Goal: Information Seeking & Learning: Find specific fact

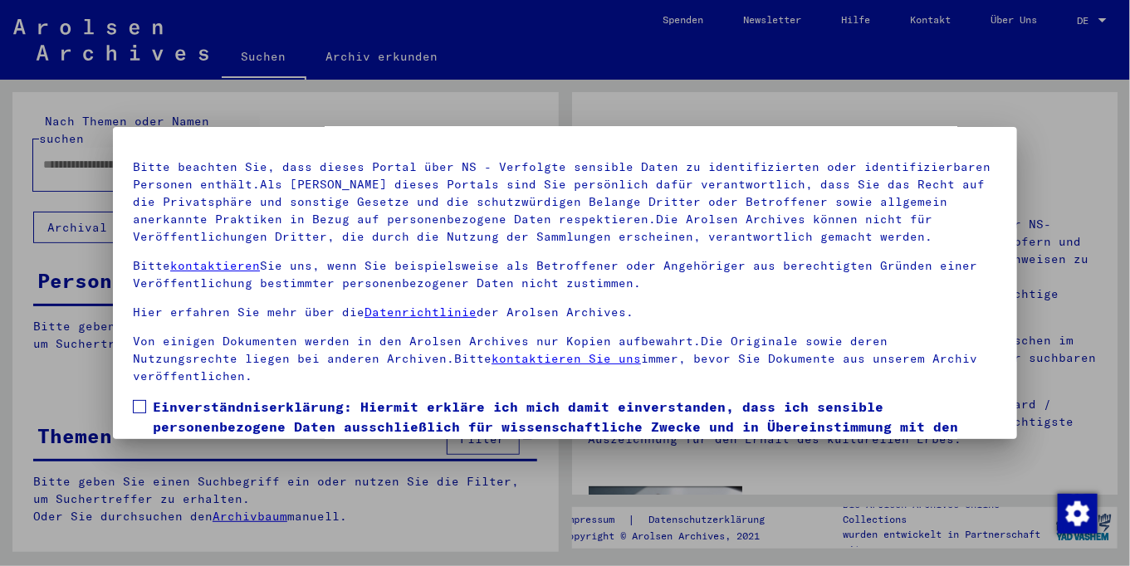
scroll to position [140, 0]
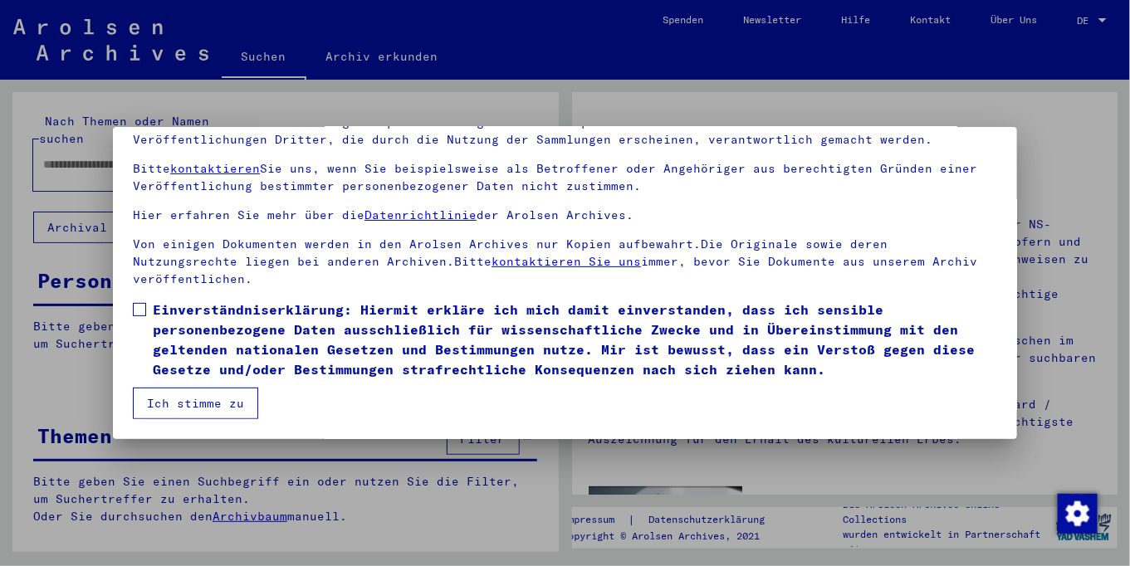
click at [133, 312] on span at bounding box center [139, 309] width 13 height 13
click at [202, 401] on button "Ich stimme zu" at bounding box center [195, 404] width 125 height 32
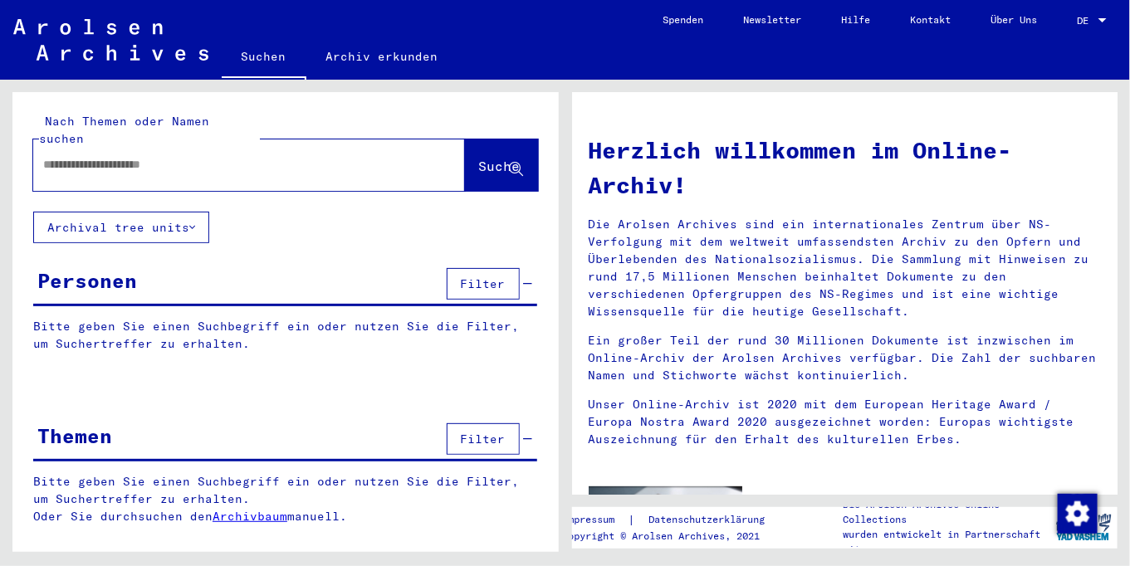
click at [203, 156] on input "text" at bounding box center [229, 164] width 372 height 17
type input "**********"
click at [479, 158] on span "Suche" at bounding box center [500, 166] width 42 height 17
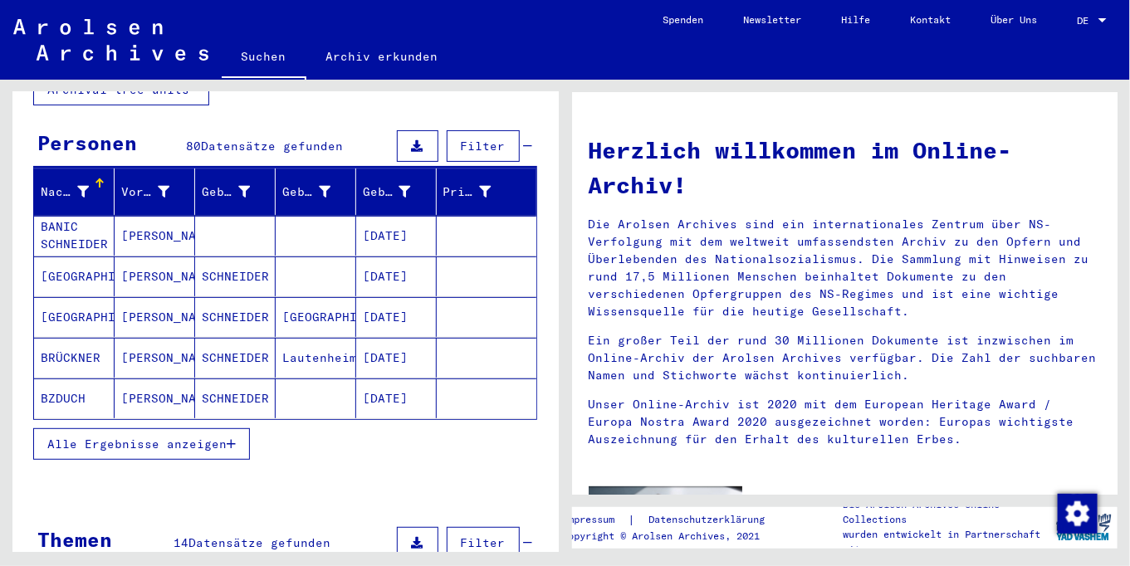
scroll to position [150, 0]
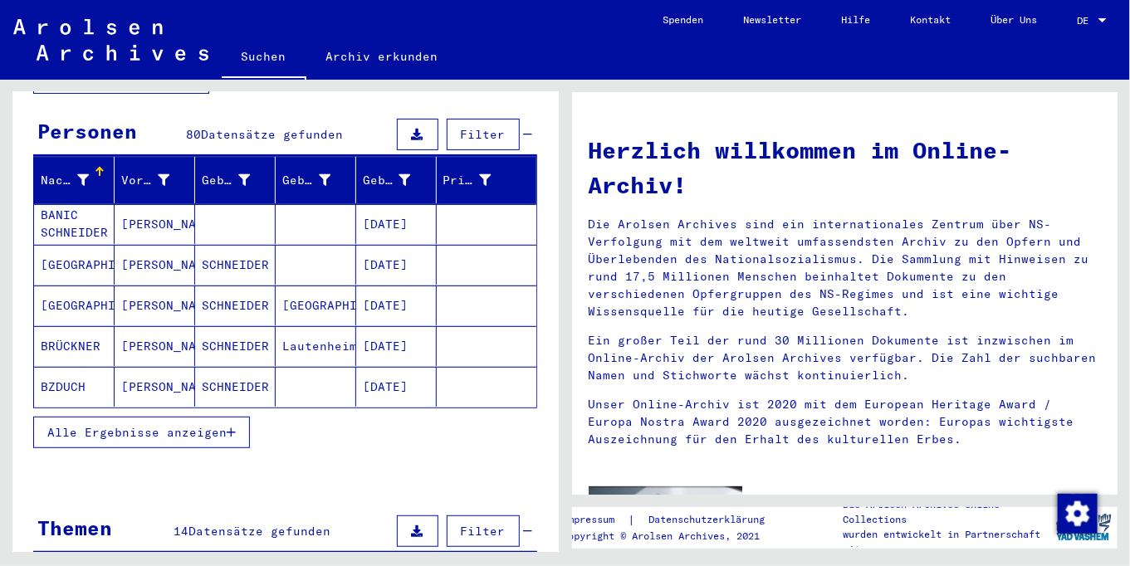
click at [122, 425] on span "Alle Ergebnisse anzeigen" at bounding box center [136, 432] width 179 height 15
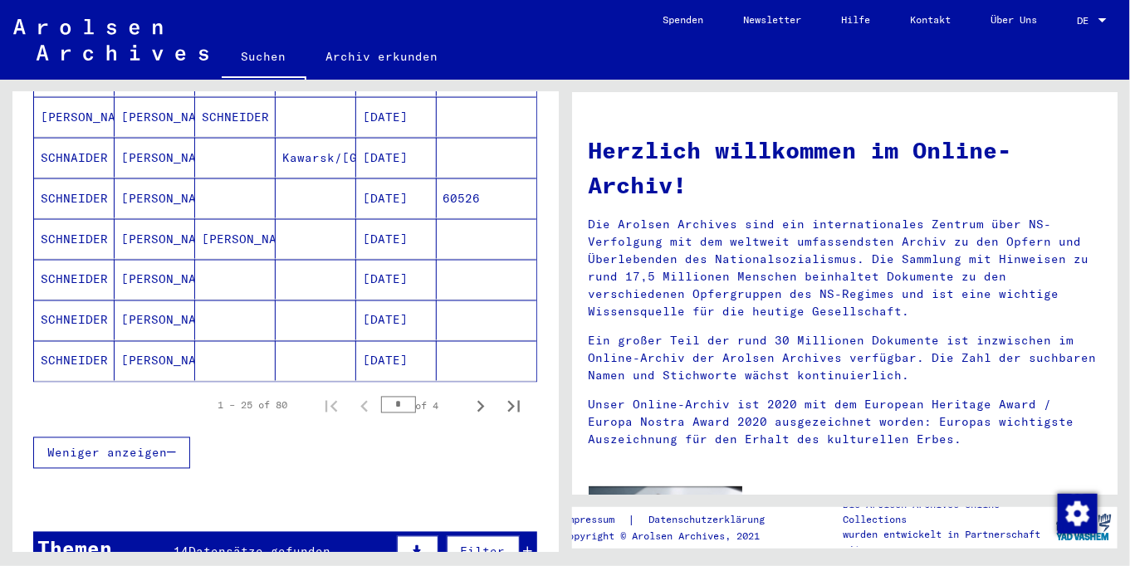
scroll to position [992, 0]
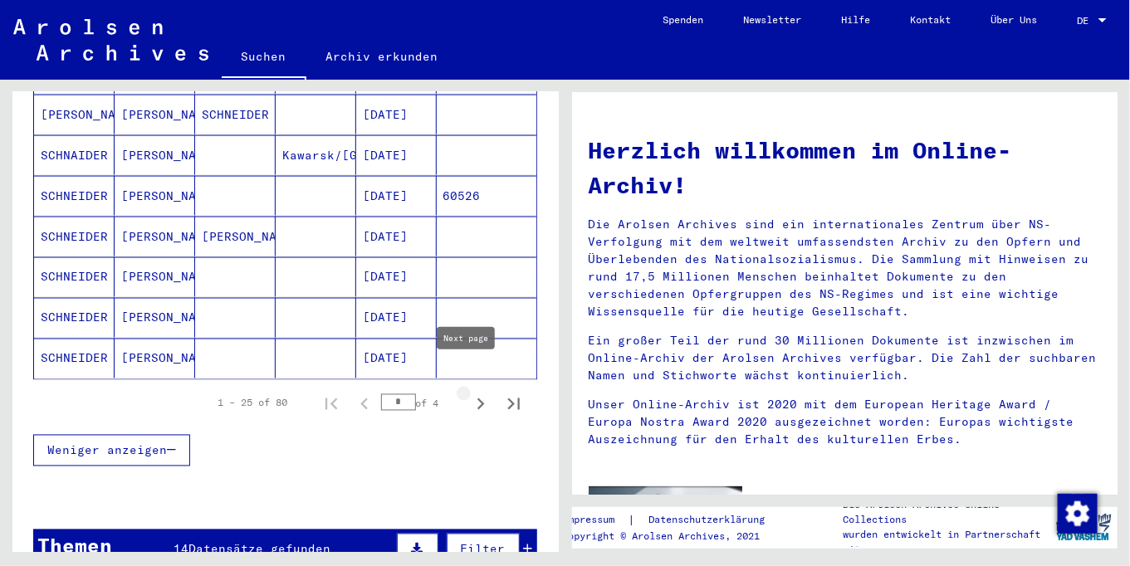
click at [478, 399] on icon "Next page" at bounding box center [481, 405] width 7 height 12
type input "*"
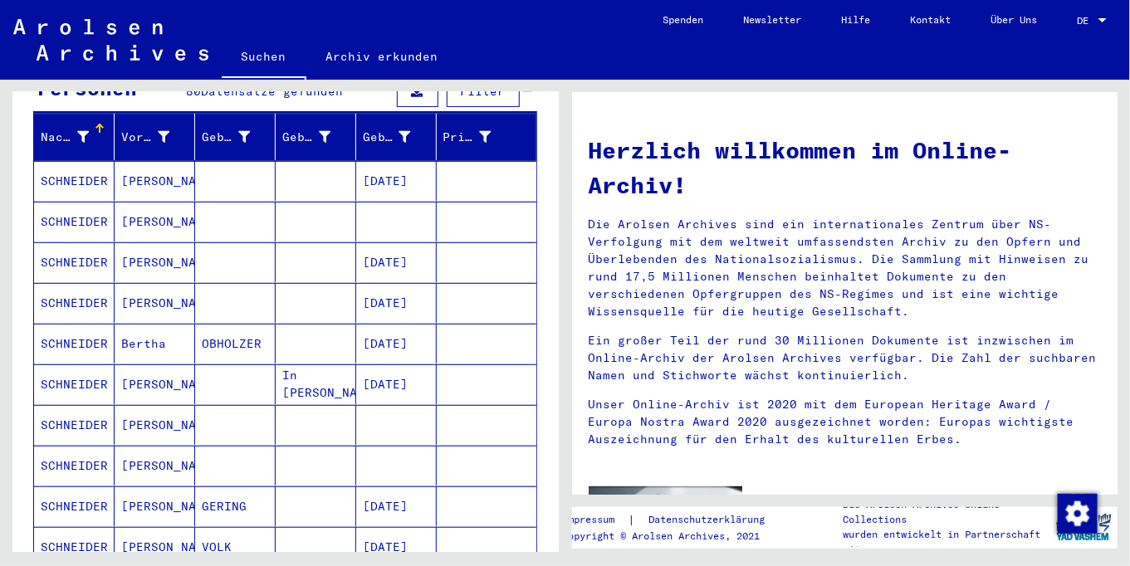
scroll to position [0, 0]
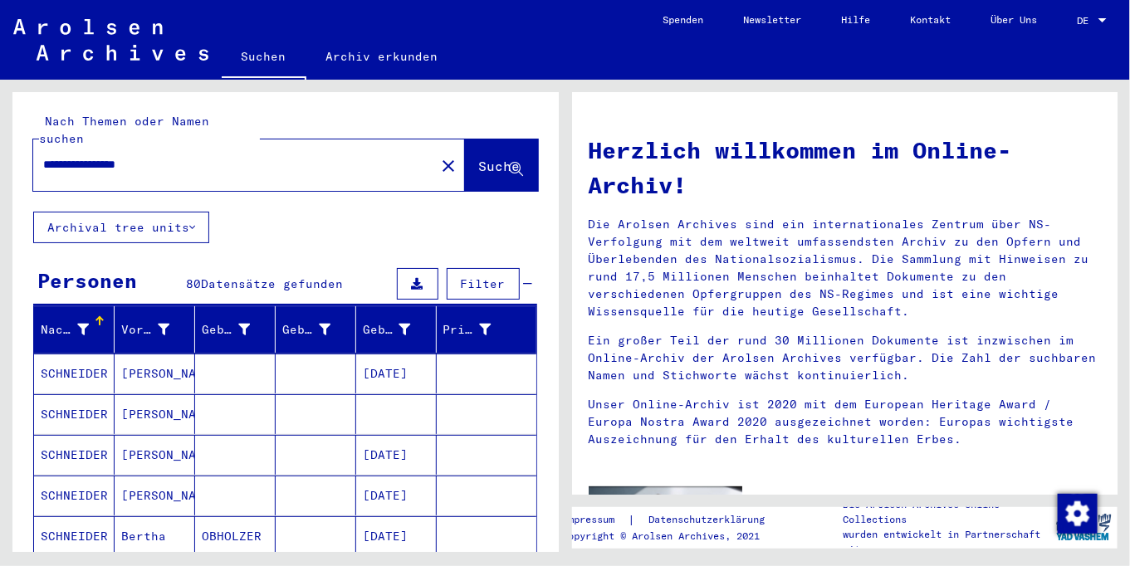
click at [238, 156] on input "**********" at bounding box center [229, 164] width 372 height 17
type input "*"
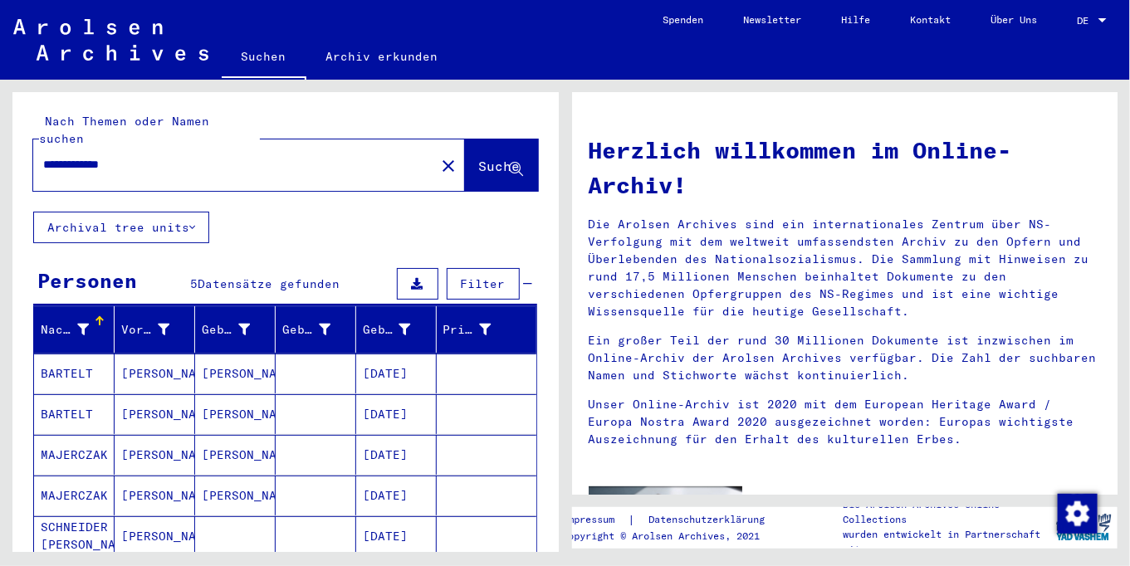
click at [72, 517] on mat-cell "SCHNEIDER [PERSON_NAME]" at bounding box center [74, 537] width 81 height 40
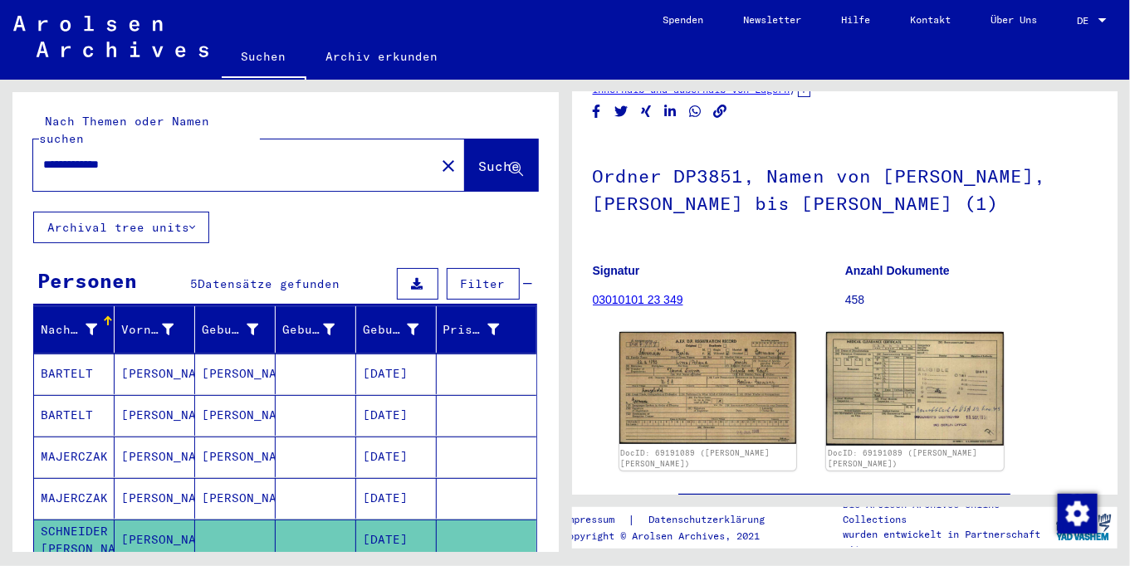
scroll to position [69, 0]
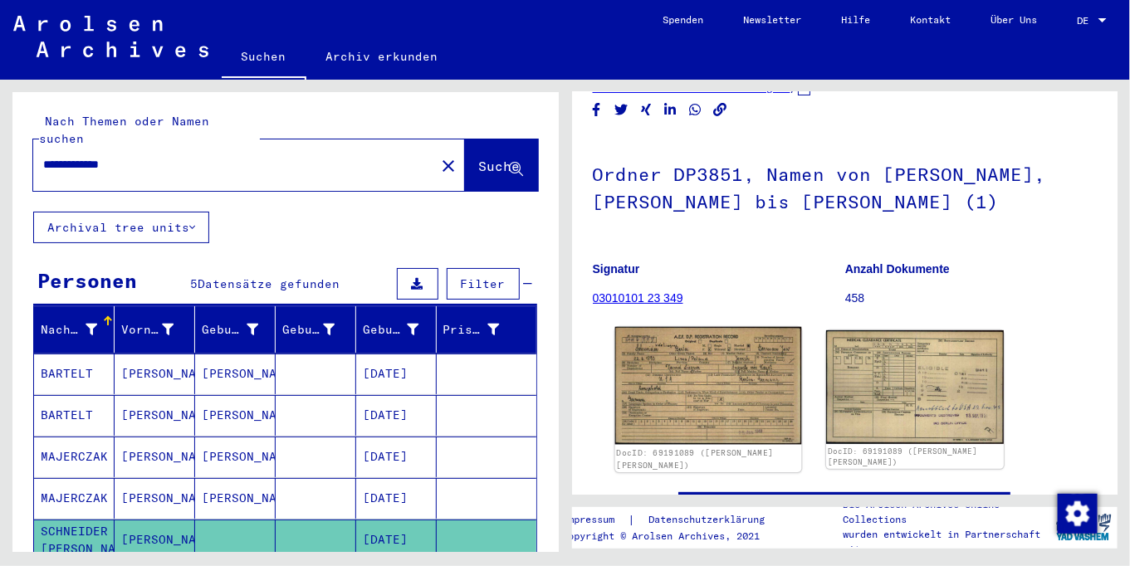
click at [692, 384] on img at bounding box center [708, 386] width 186 height 118
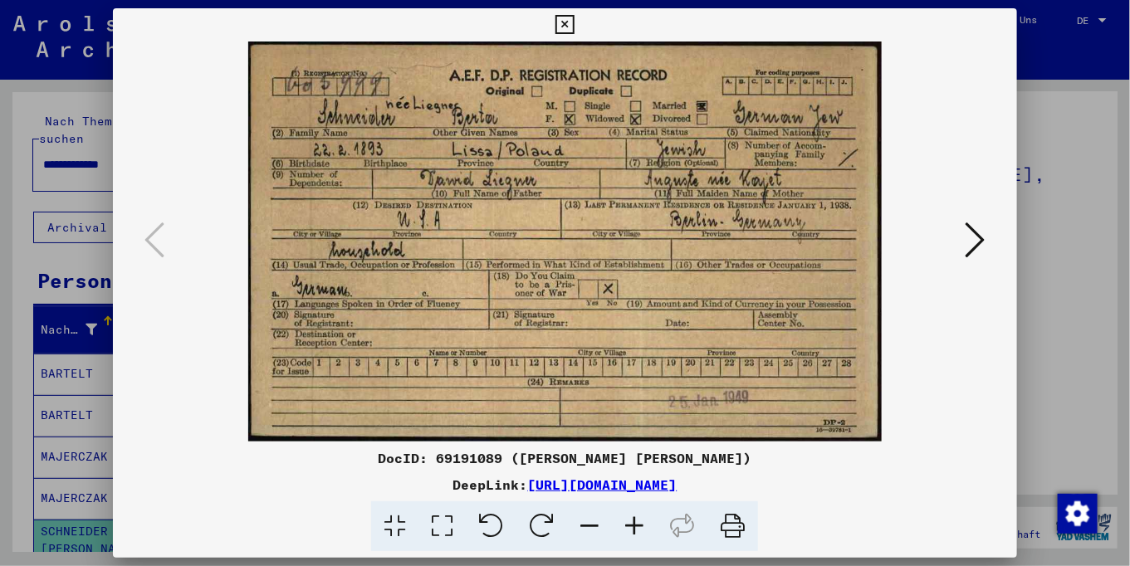
click at [977, 243] on icon at bounding box center [976, 240] width 20 height 40
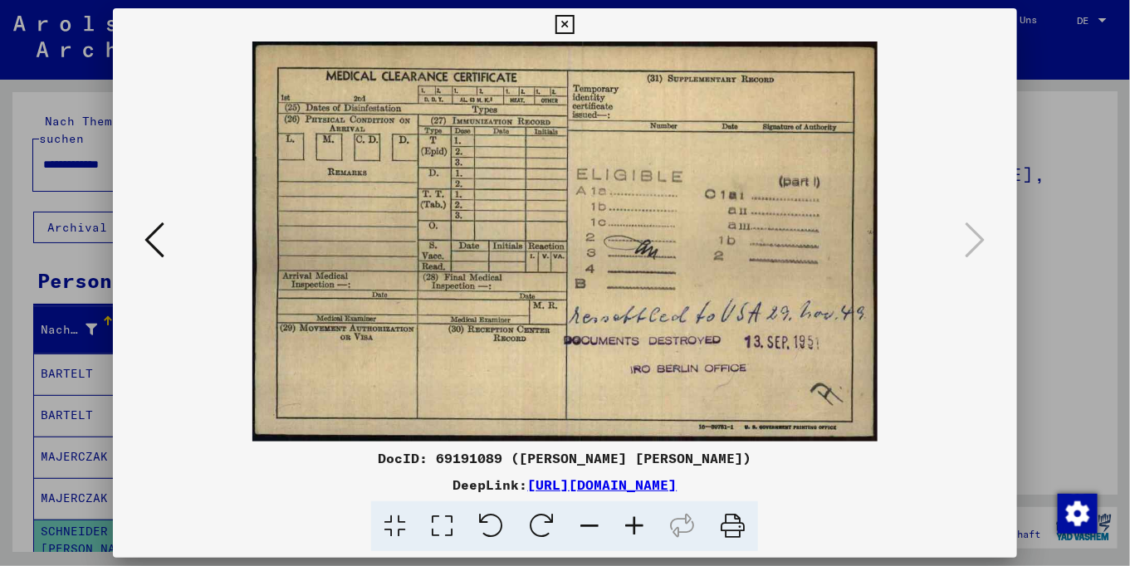
click at [156, 241] on icon at bounding box center [155, 240] width 20 height 40
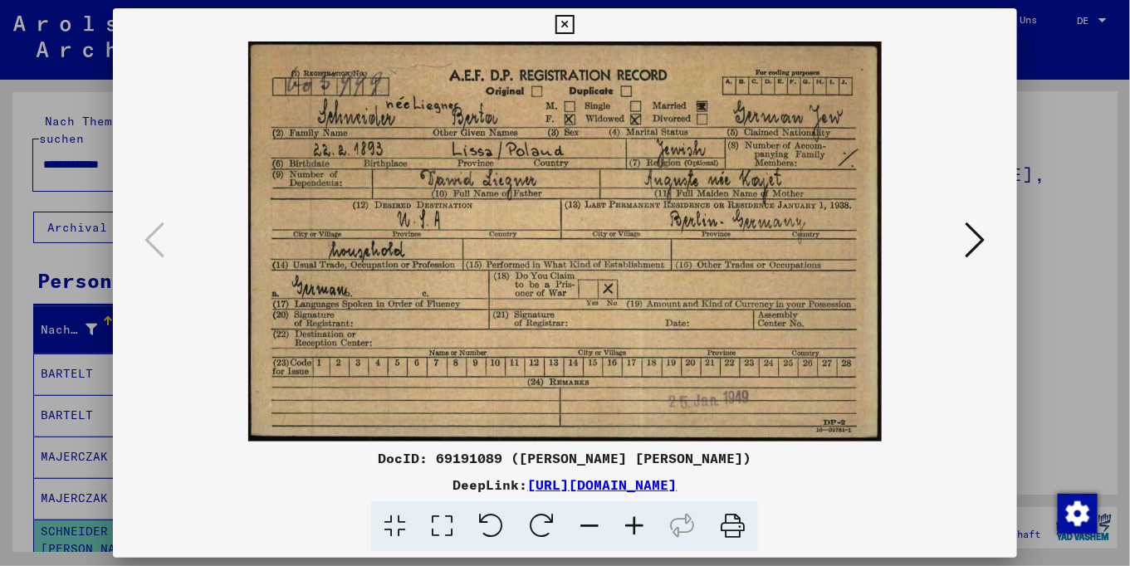
click at [977, 238] on icon at bounding box center [976, 240] width 20 height 40
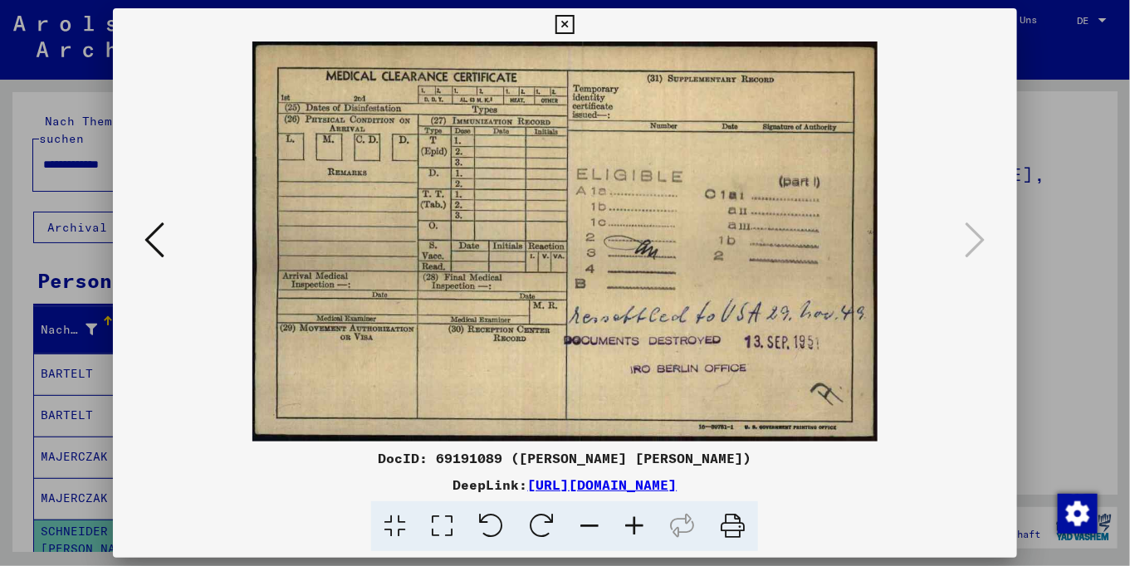
click at [148, 228] on icon at bounding box center [155, 240] width 20 height 40
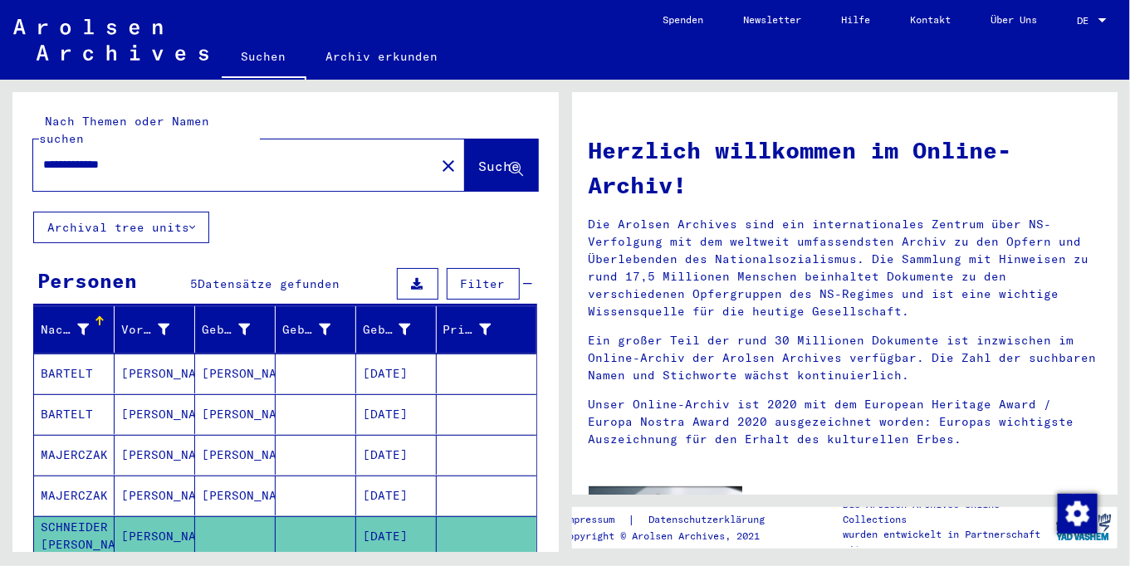
drag, startPoint x: 225, startPoint y: 145, endPoint x: -27, endPoint y: 162, distance: 253.1
click at [0, 162] on html "**********" at bounding box center [565, 283] width 1130 height 566
type input "**********"
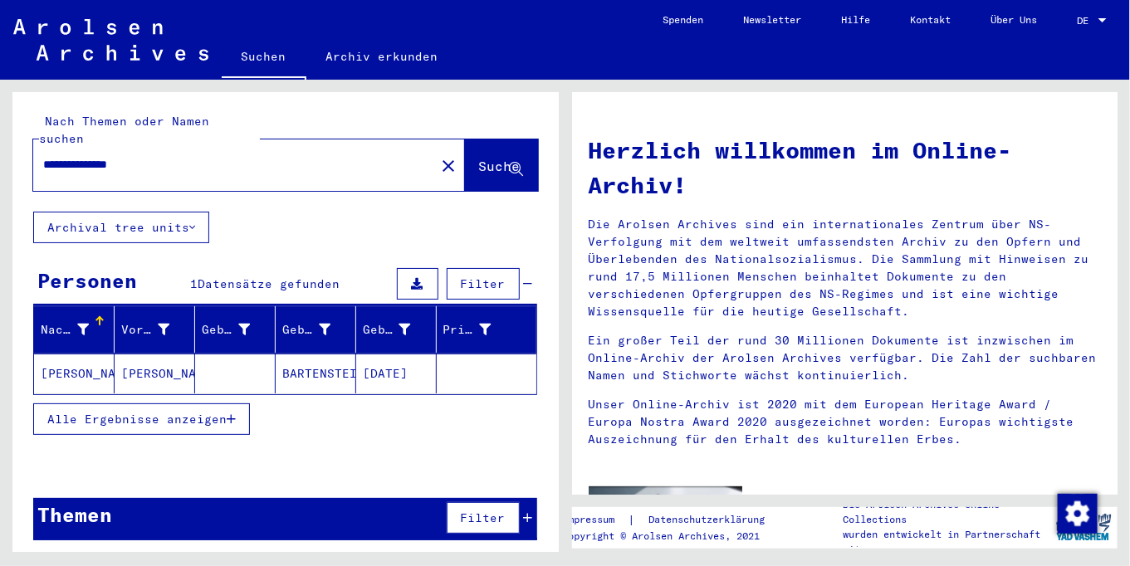
click at [76, 355] on mat-cell "[PERSON_NAME]" at bounding box center [74, 374] width 81 height 40
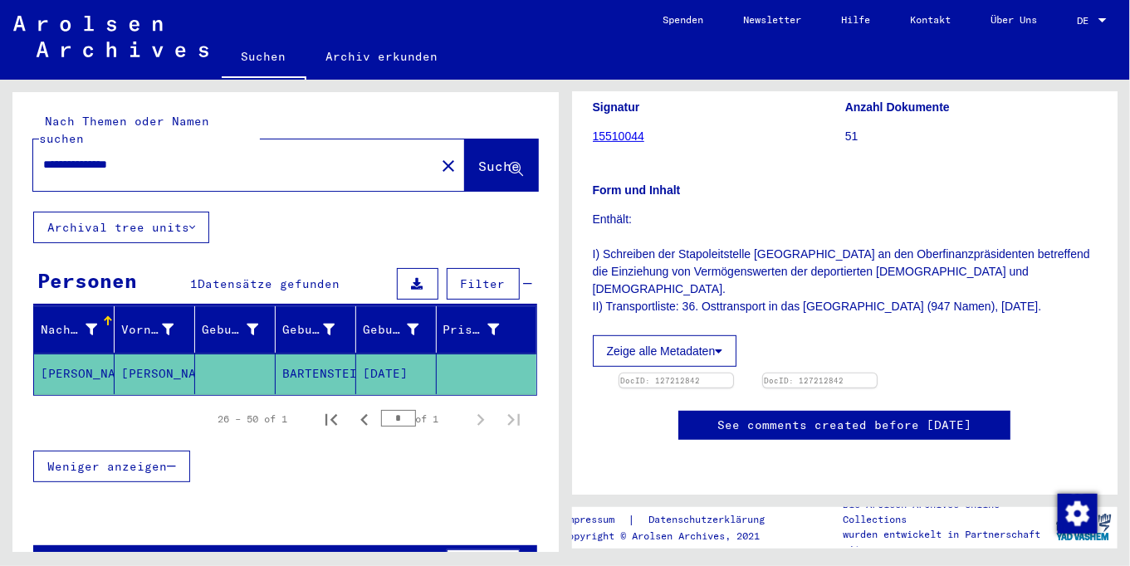
scroll to position [314, 0]
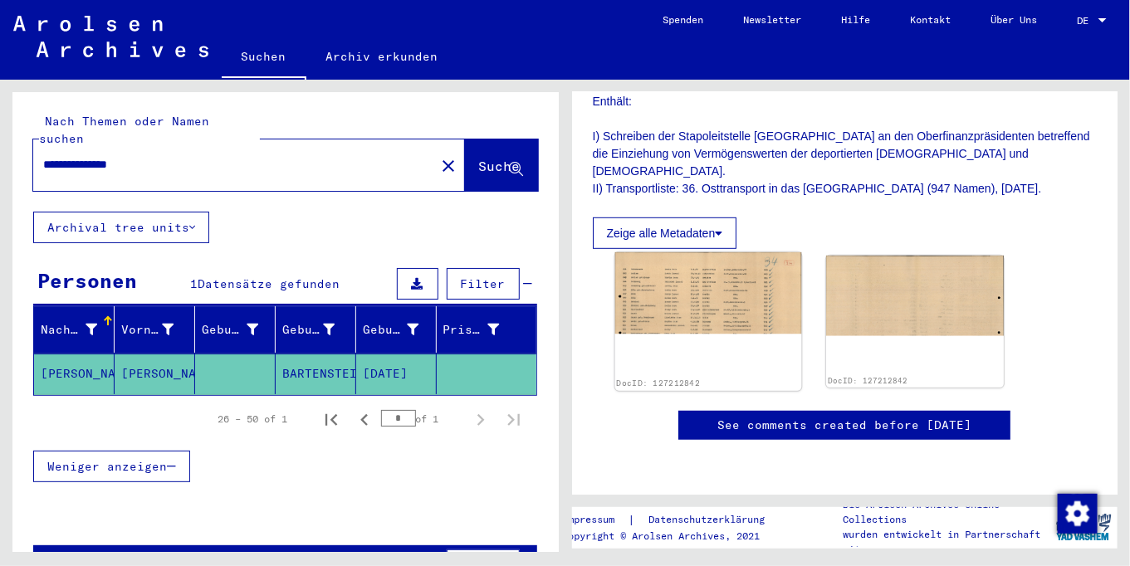
click at [691, 311] on img at bounding box center [708, 314] width 186 height 124
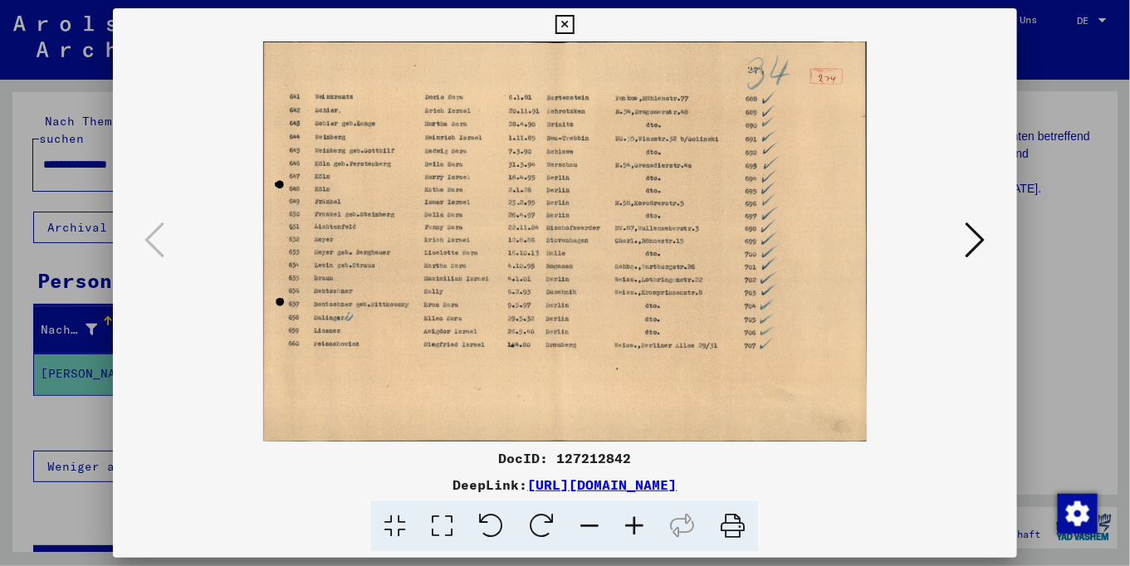
click at [640, 525] on icon at bounding box center [634, 527] width 45 height 51
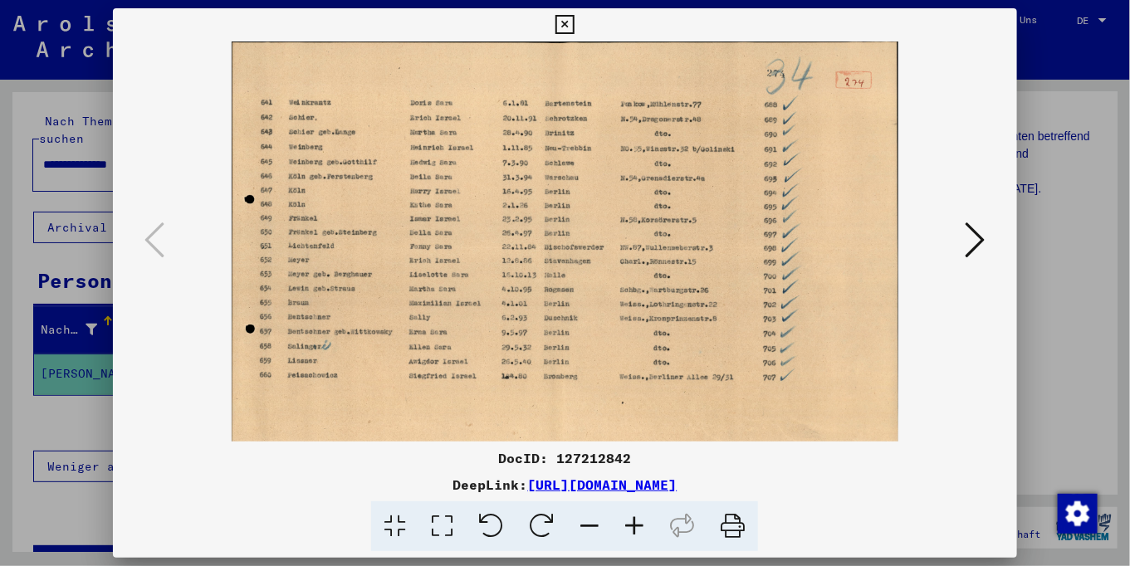
click at [640, 525] on icon at bounding box center [634, 527] width 45 height 51
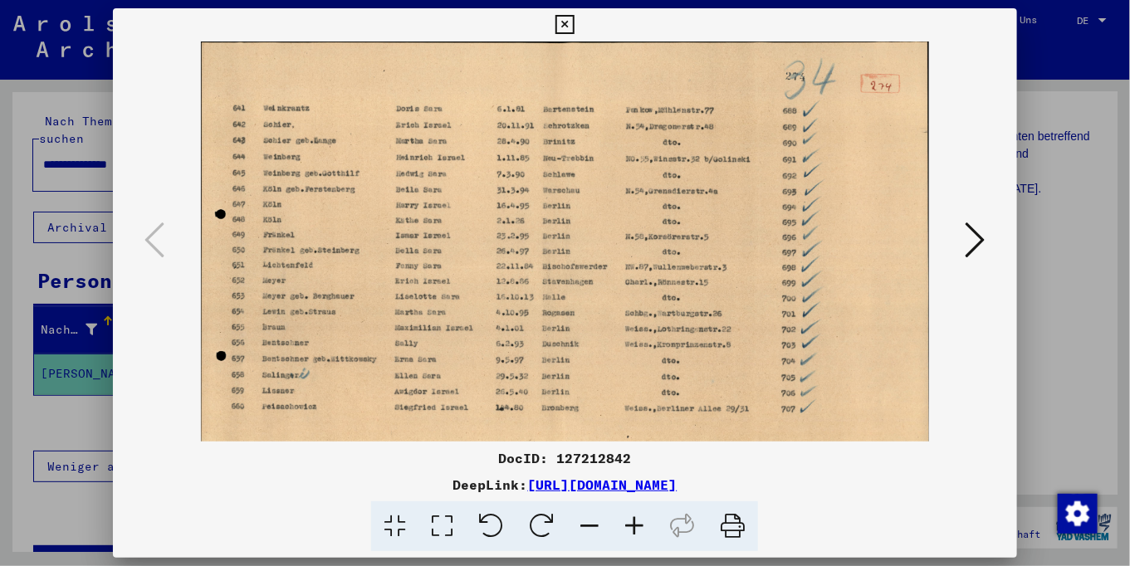
click at [640, 525] on icon at bounding box center [634, 527] width 45 height 51
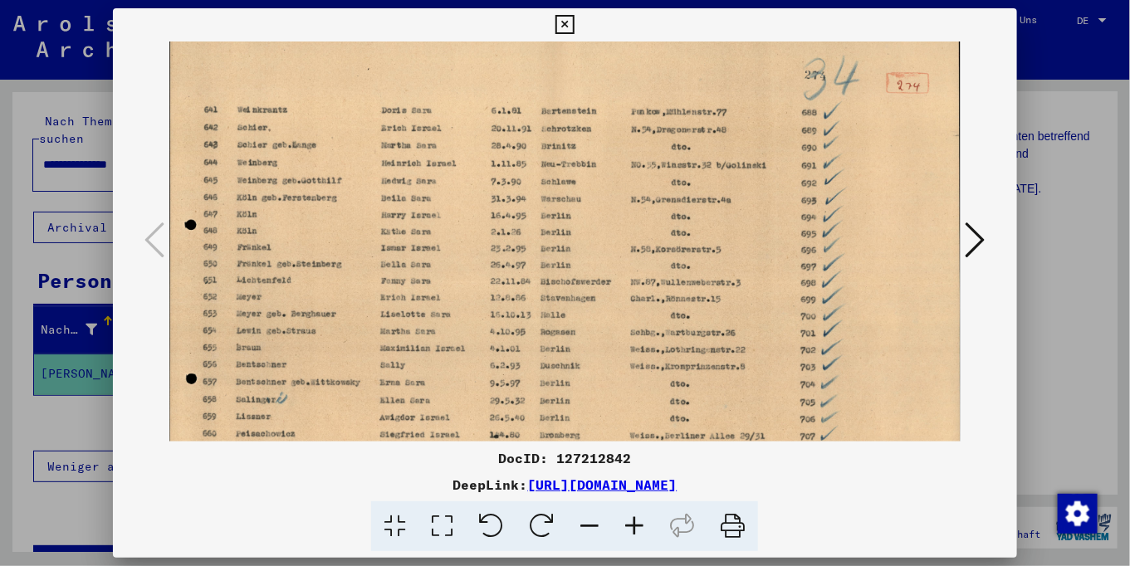
scroll to position [0, 0]
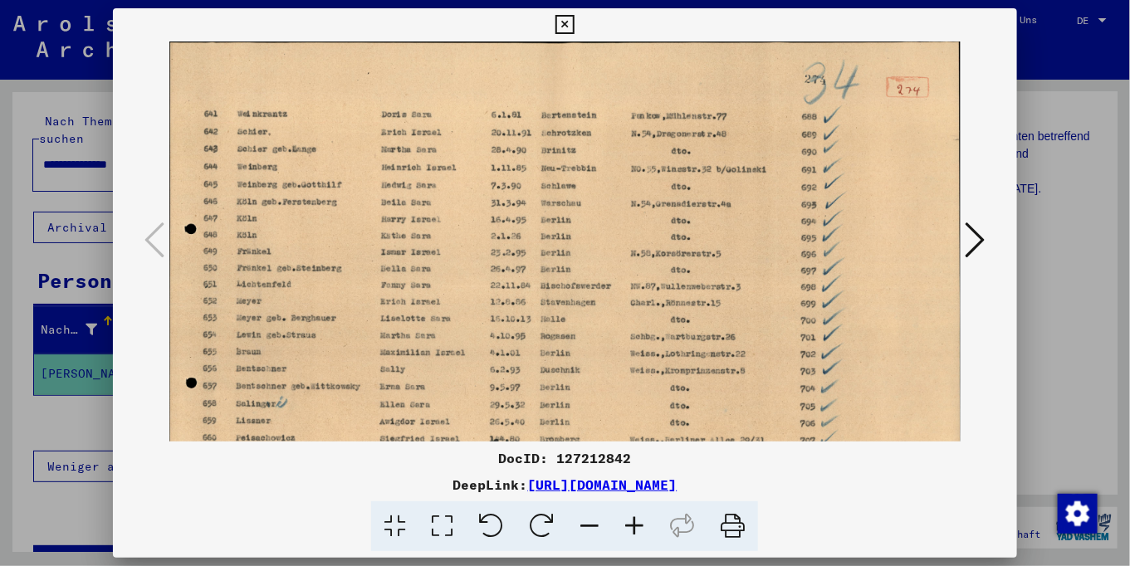
drag, startPoint x: 420, startPoint y: 375, endPoint x: 405, endPoint y: 419, distance: 47.3
click at [405, 419] on img at bounding box center [565, 304] width 792 height 525
click at [978, 241] on icon at bounding box center [976, 240] width 20 height 40
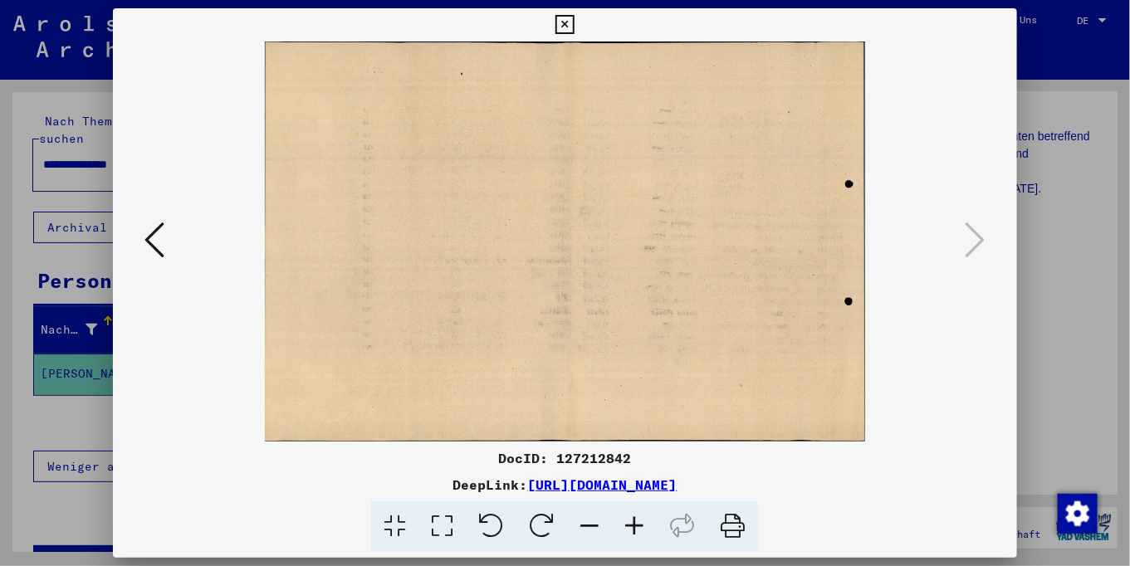
click at [145, 249] on icon at bounding box center [155, 240] width 20 height 40
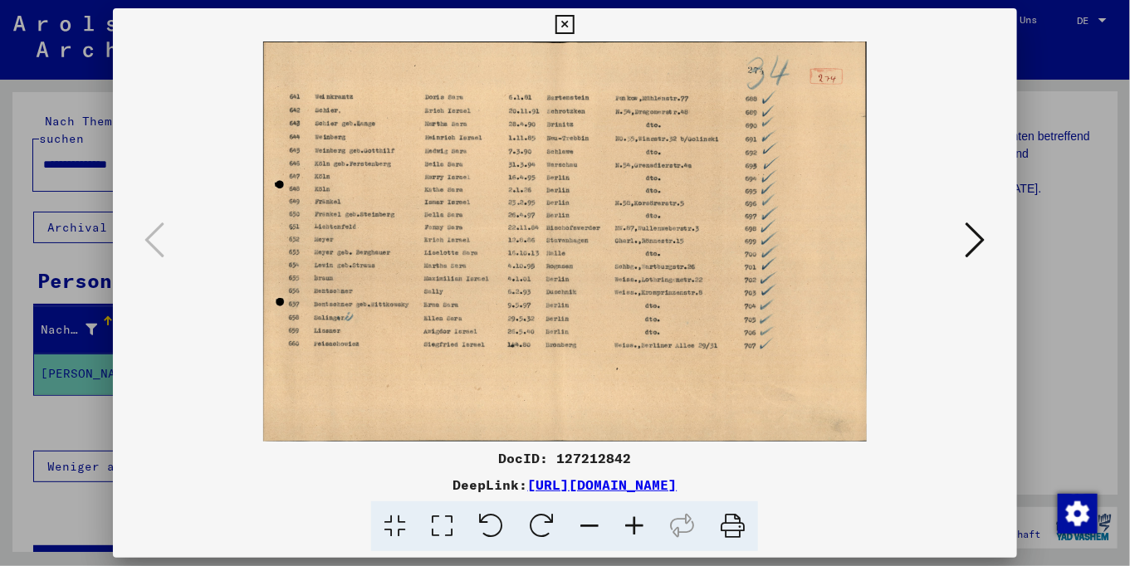
click at [639, 532] on icon at bounding box center [634, 527] width 45 height 51
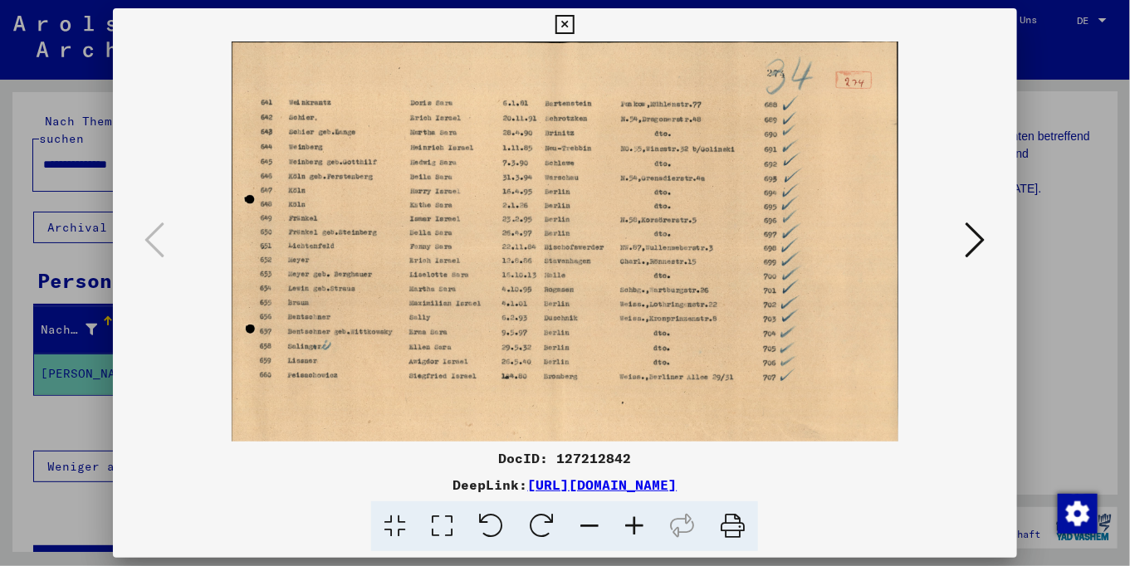
click at [639, 532] on icon at bounding box center [634, 527] width 45 height 51
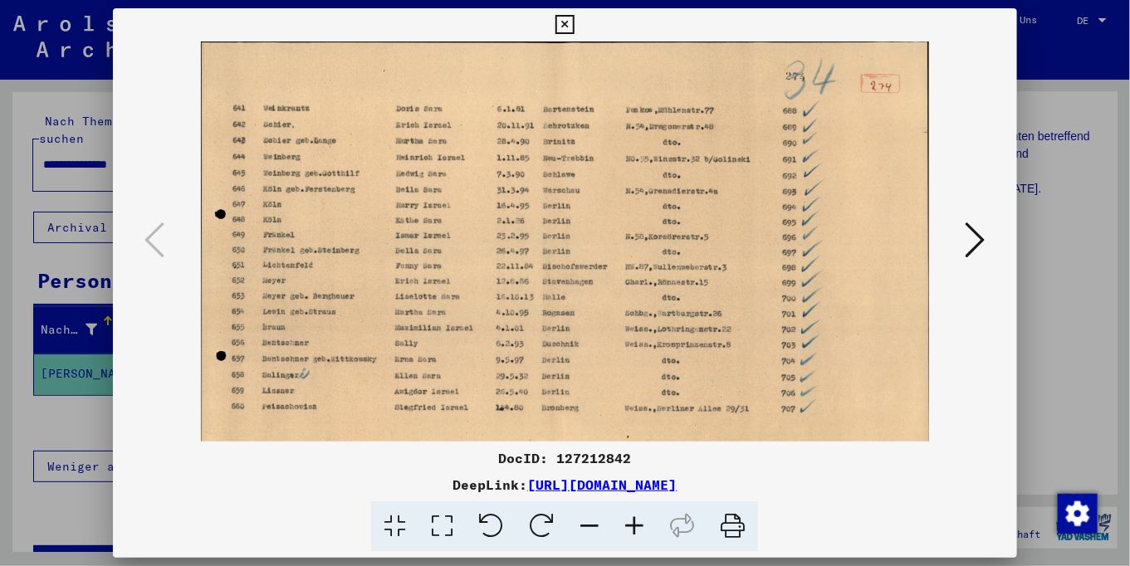
click at [639, 532] on icon at bounding box center [634, 527] width 45 height 51
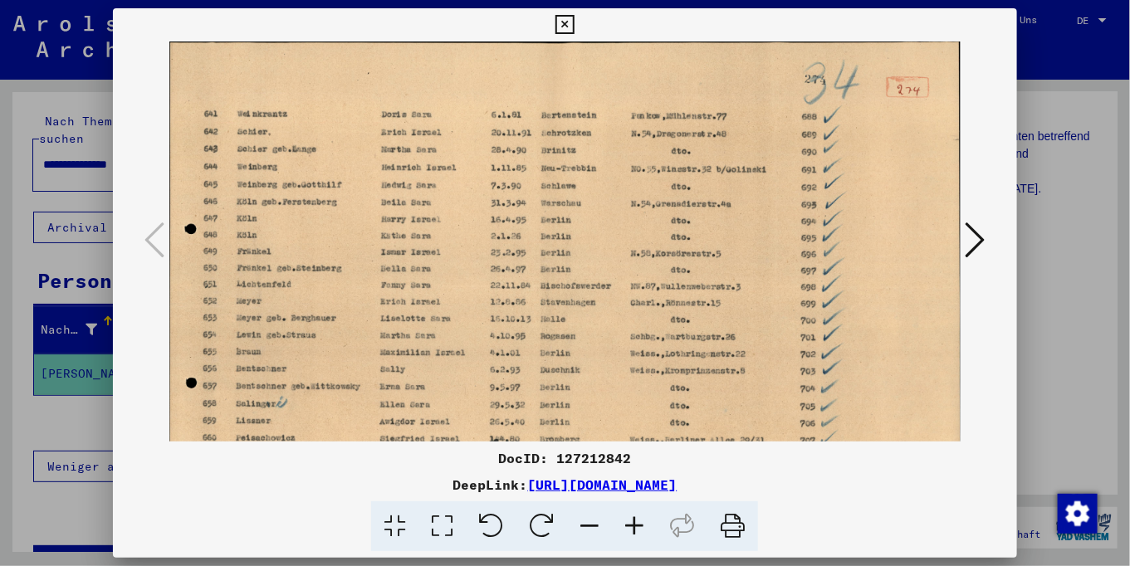
click at [639, 532] on icon at bounding box center [634, 527] width 45 height 51
